Goal: Task Accomplishment & Management: Use online tool/utility

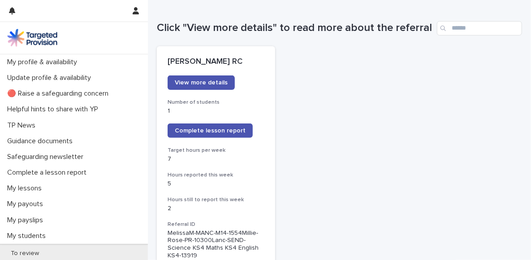
scroll to position [90, 0]
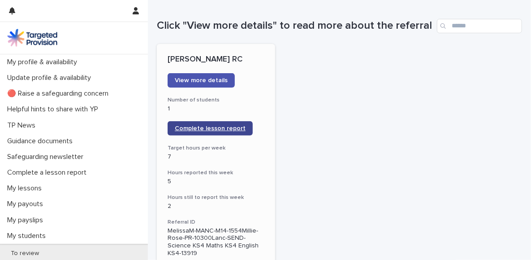
click at [201, 131] on span "Complete lesson report" at bounding box center [210, 128] width 71 height 6
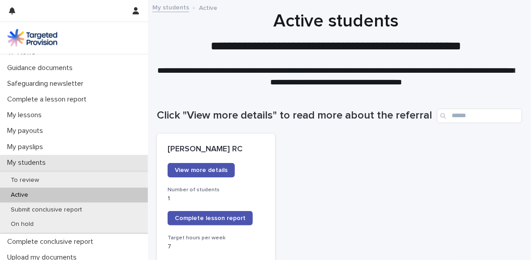
scroll to position [90, 0]
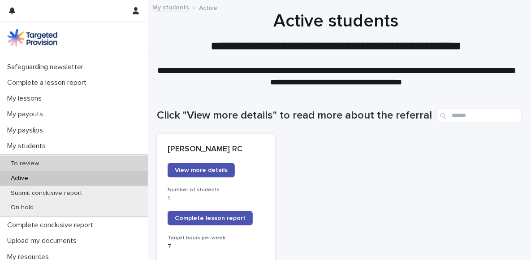
click at [32, 160] on p "To review" at bounding box center [25, 164] width 43 height 8
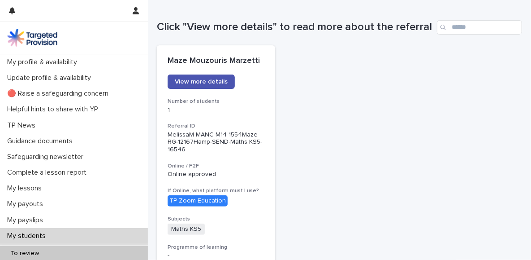
scroll to position [90, 0]
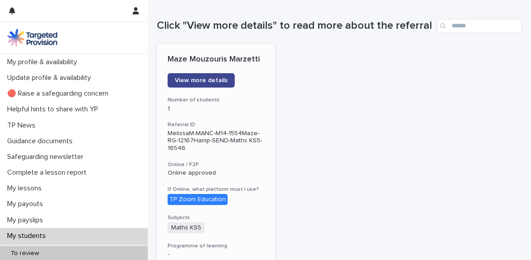
click at [182, 83] on span "View more details" at bounding box center [201, 80] width 53 height 6
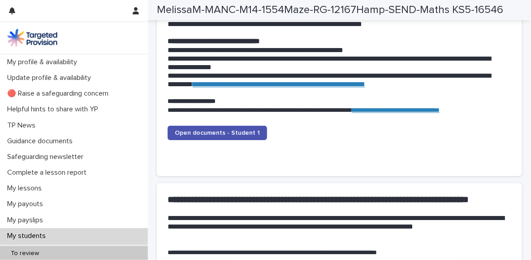
scroll to position [941, 0]
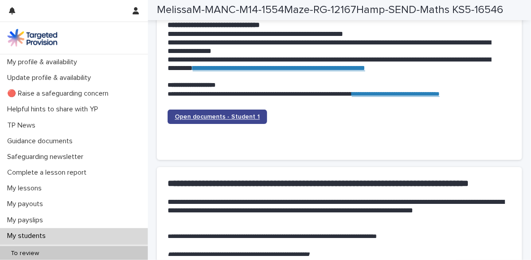
click at [198, 119] on span "Open documents - Student 1" at bounding box center [217, 116] width 85 height 6
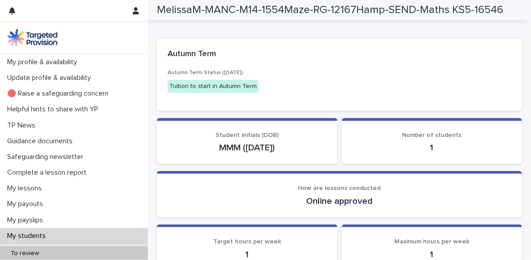
scroll to position [0, 0]
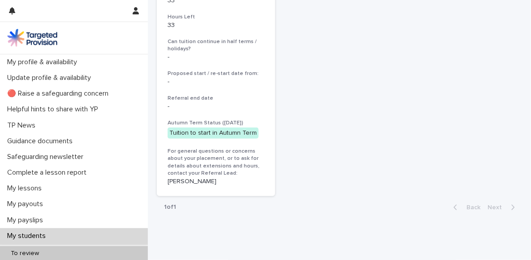
scroll to position [403, 0]
